Goal: Ask a question

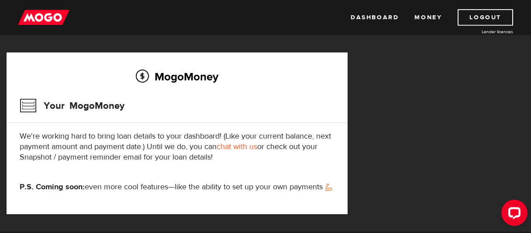
scroll to position [190, 0]
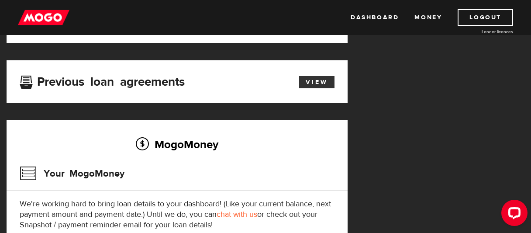
click at [314, 80] on link "View" at bounding box center [316, 82] width 35 height 12
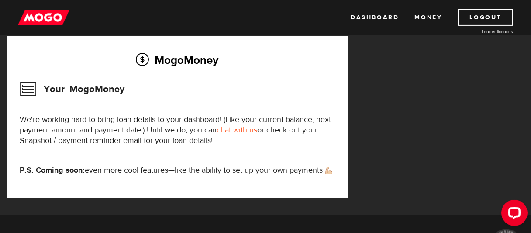
scroll to position [278, 0]
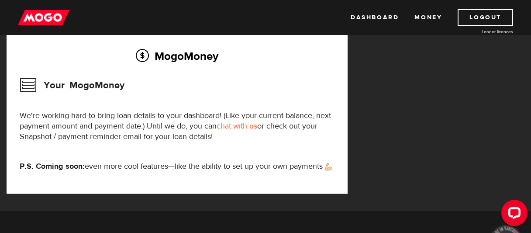
click at [50, 16] on img at bounding box center [43, 17] width 51 height 17
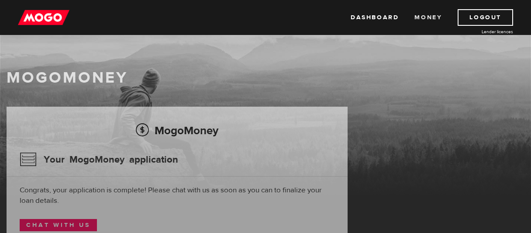
click at [426, 17] on link "Money" at bounding box center [427, 17] width 27 height 17
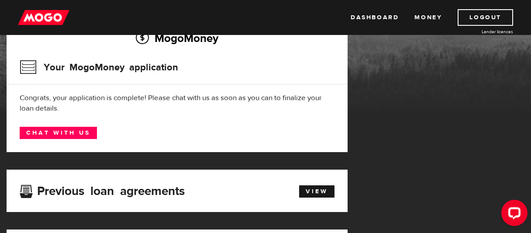
scroll to position [92, 0]
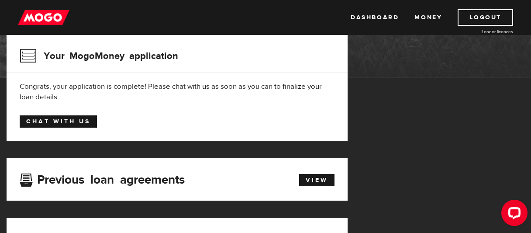
click at [78, 116] on link "Chat with us" at bounding box center [58, 121] width 77 height 12
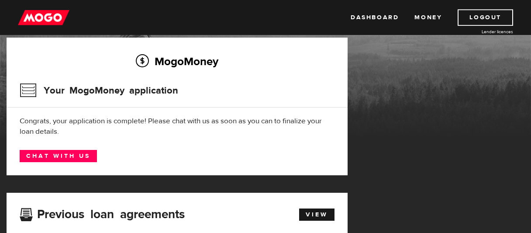
scroll to position [0, 0]
